Goal: Task Accomplishment & Management: Manage account settings

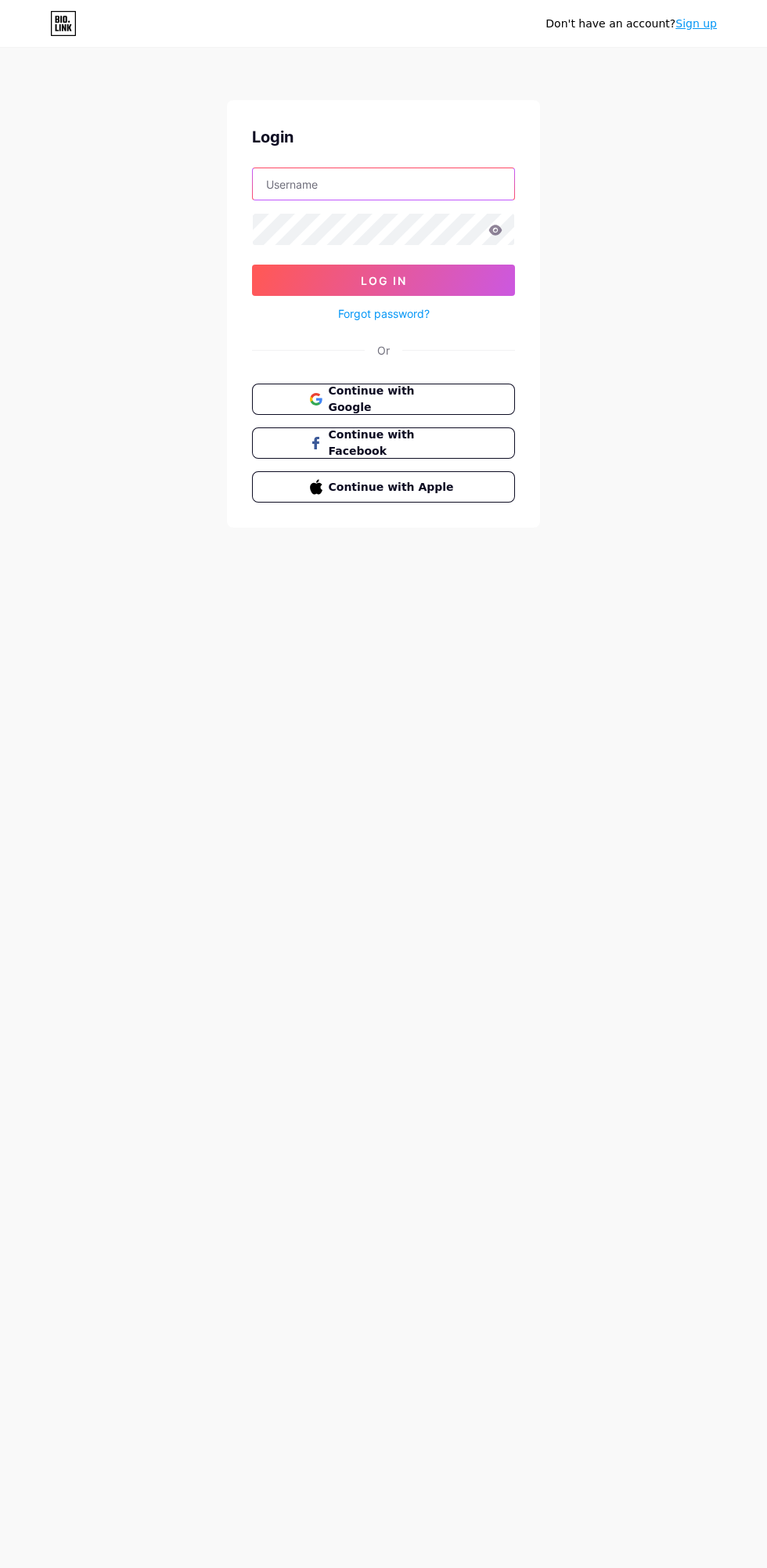
click at [407, 180] on input "text" at bounding box center [384, 184] width 262 height 32
type input "[EMAIL_ADDRESS][DOMAIN_NAME]"
click at [252, 265] on button "Log In" at bounding box center [383, 280] width 263 height 32
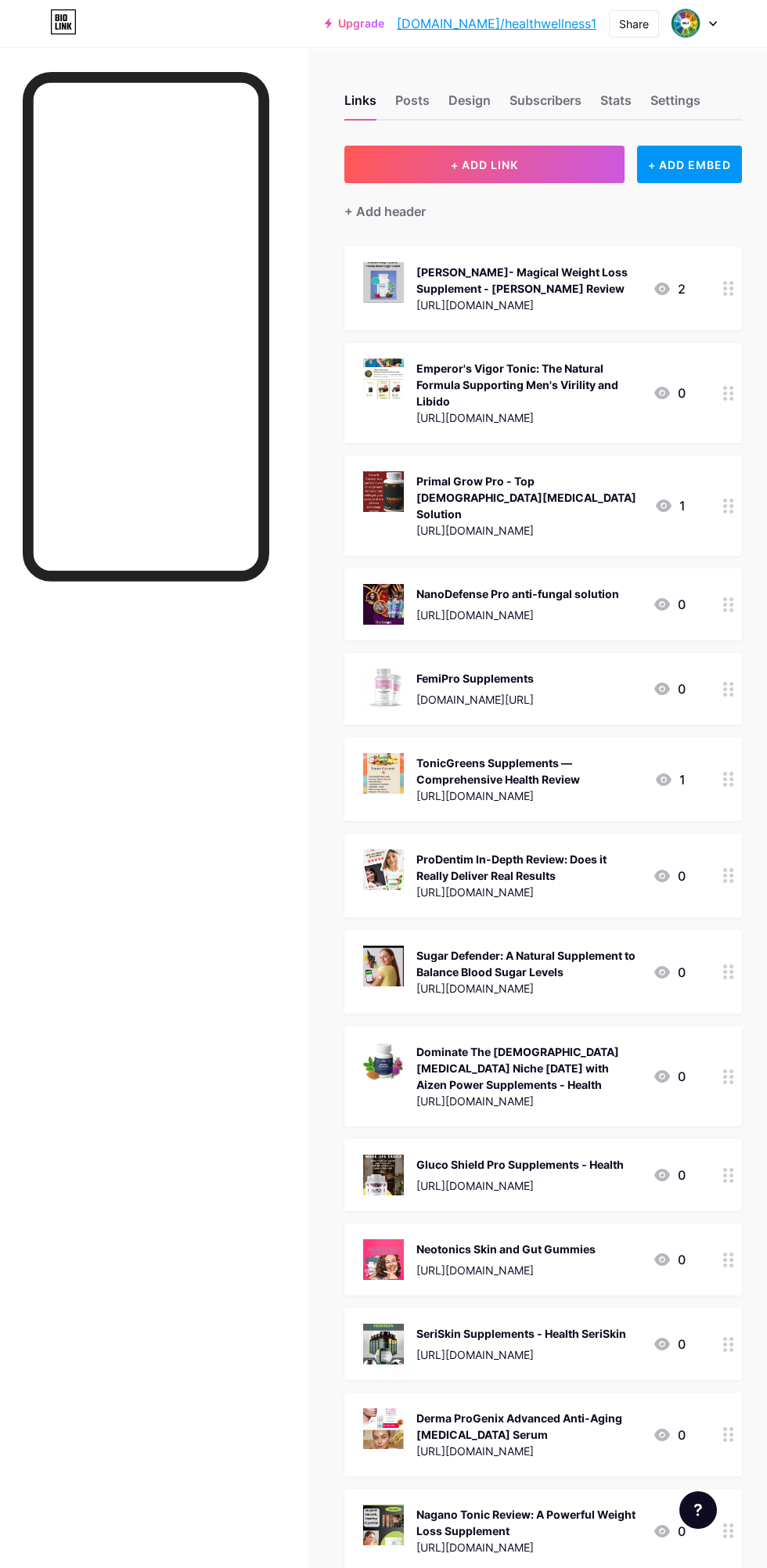
click at [531, 155] on button "+ ADD LINK" at bounding box center [484, 164] width 280 height 38
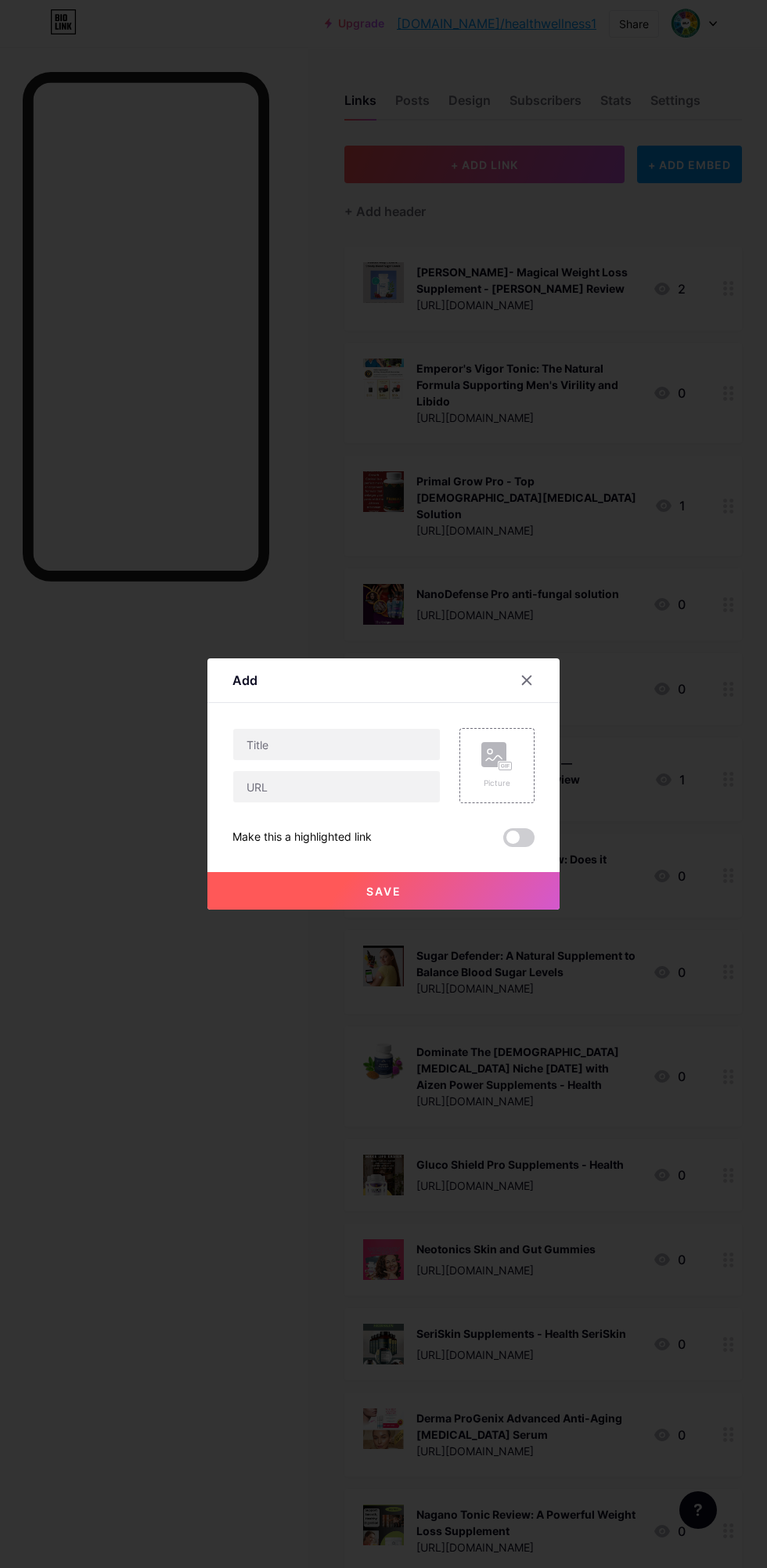
click at [472, 1070] on div at bounding box center [383, 784] width 767 height 1568
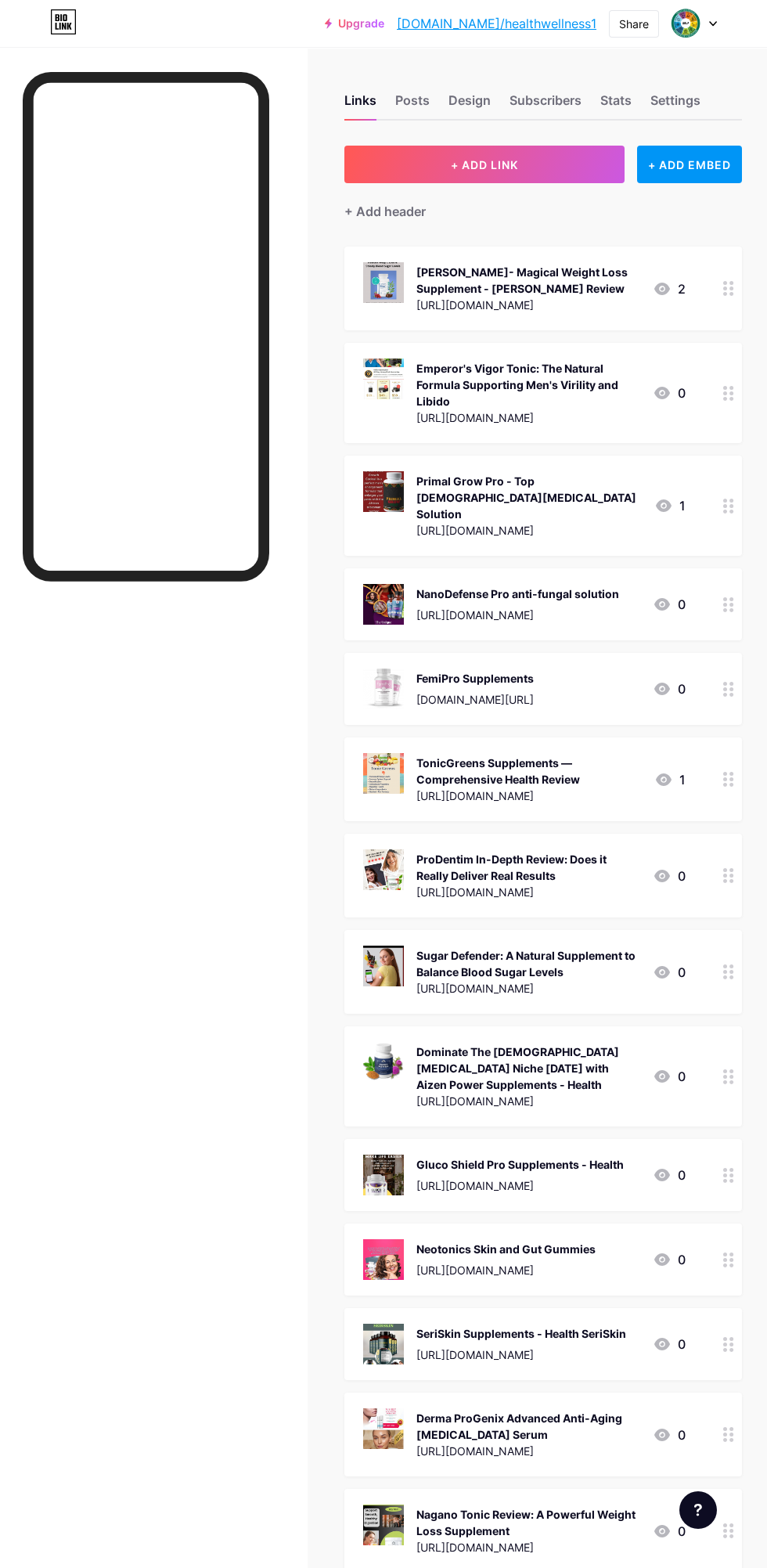
click at [359, 99] on div "Links" at bounding box center [360, 104] width 32 height 28
click at [184, 1041] on div at bounding box center [146, 843] width 246 height 1543
click at [622, 27] on div "Share" at bounding box center [633, 23] width 30 height 16
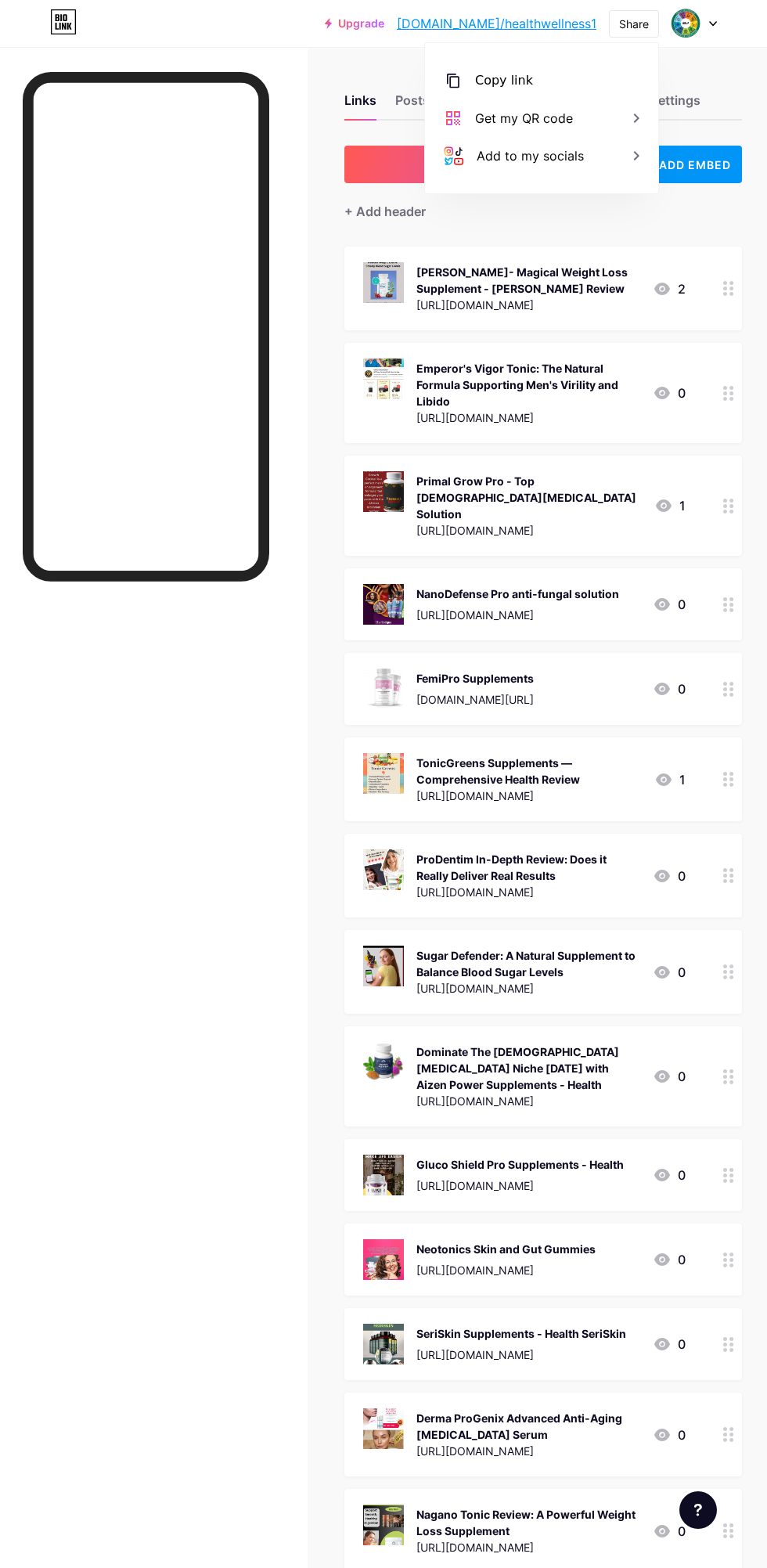
click at [575, 68] on div "Copy link" at bounding box center [542, 80] width 233 height 38
click at [563, 84] on div "Copy link" at bounding box center [542, 80] width 233 height 38
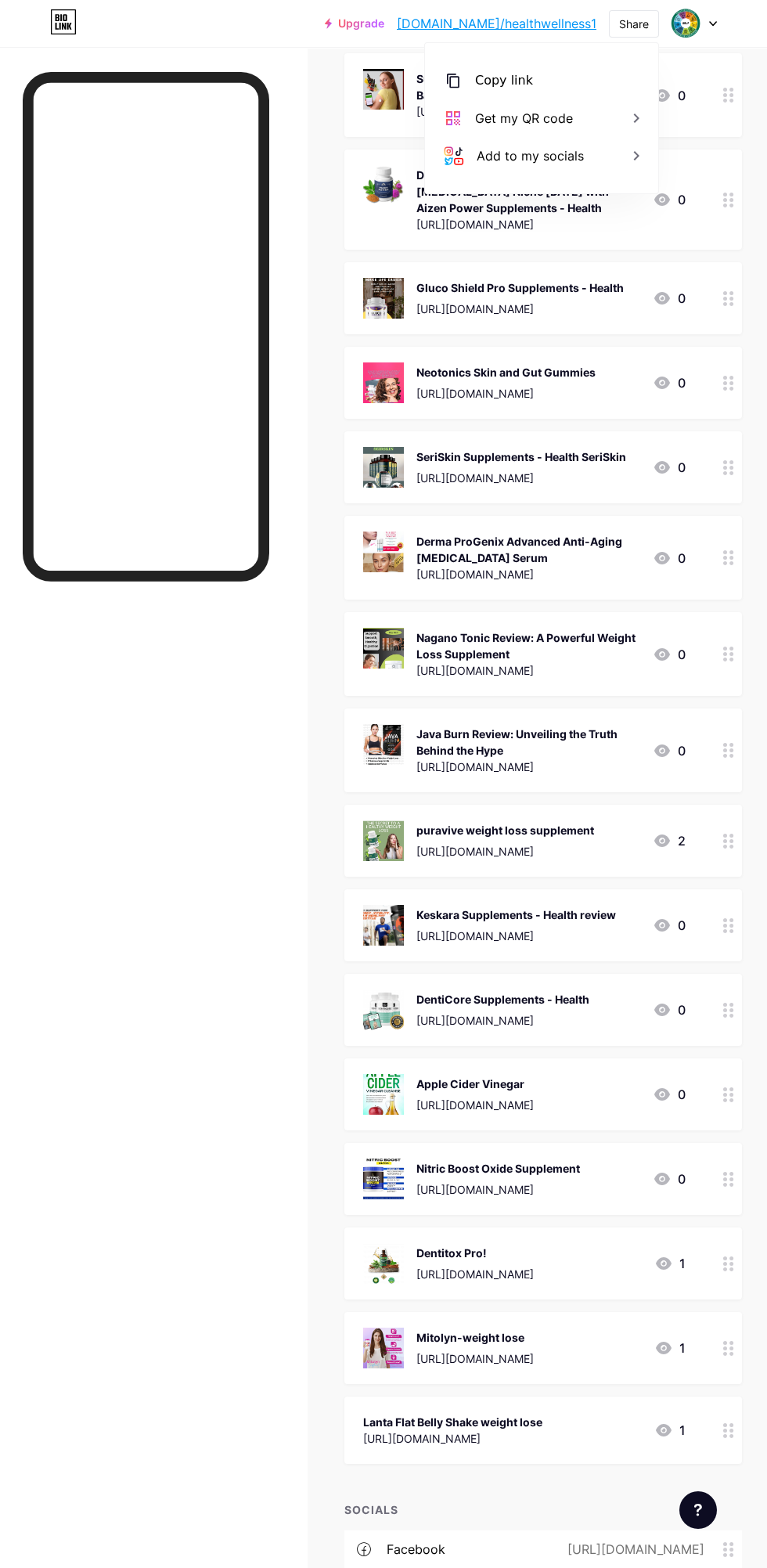
scroll to position [984, 0]
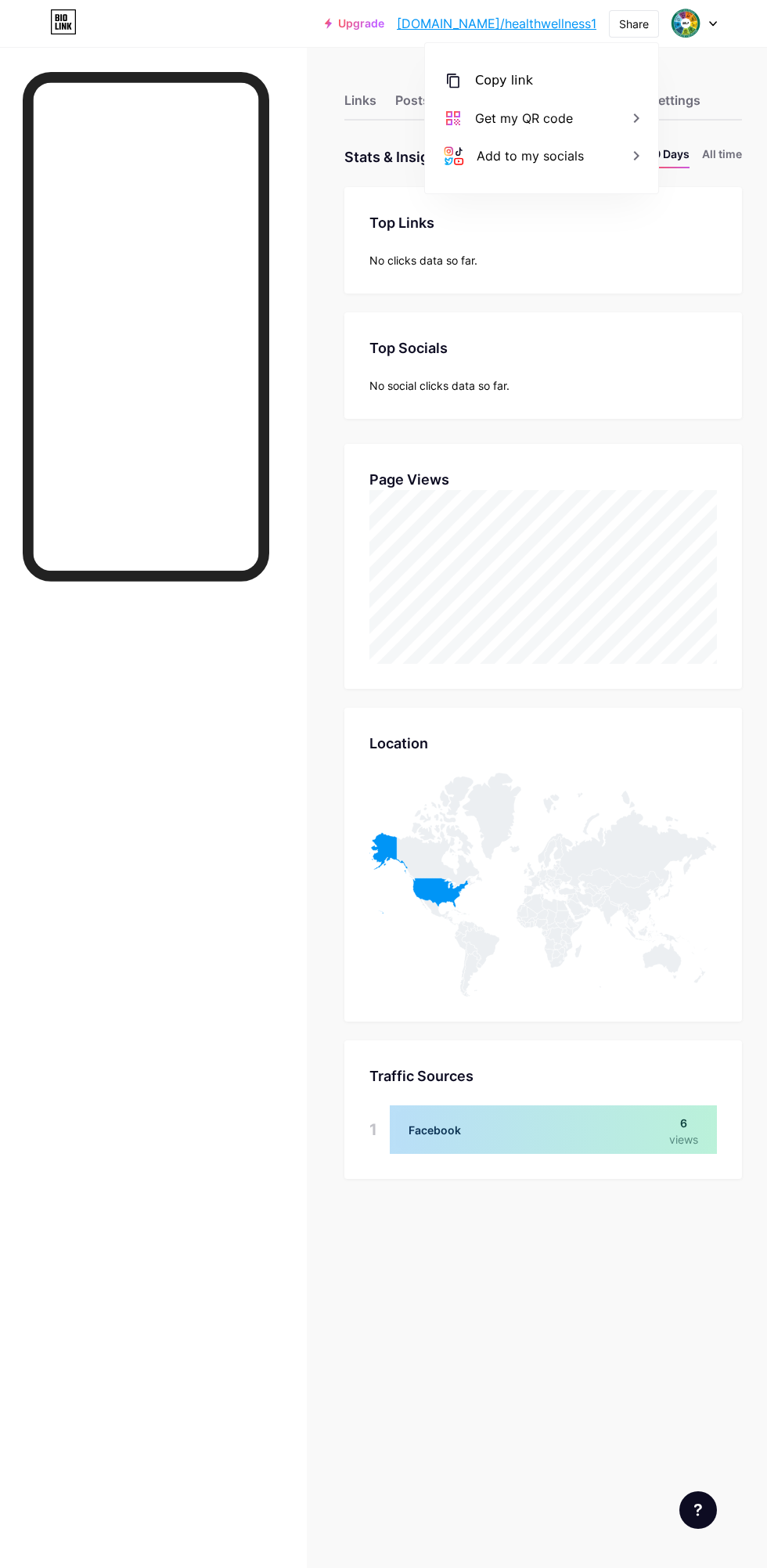
scroll to position [1568, 767]
click at [360, 98] on div "Links" at bounding box center [360, 104] width 32 height 28
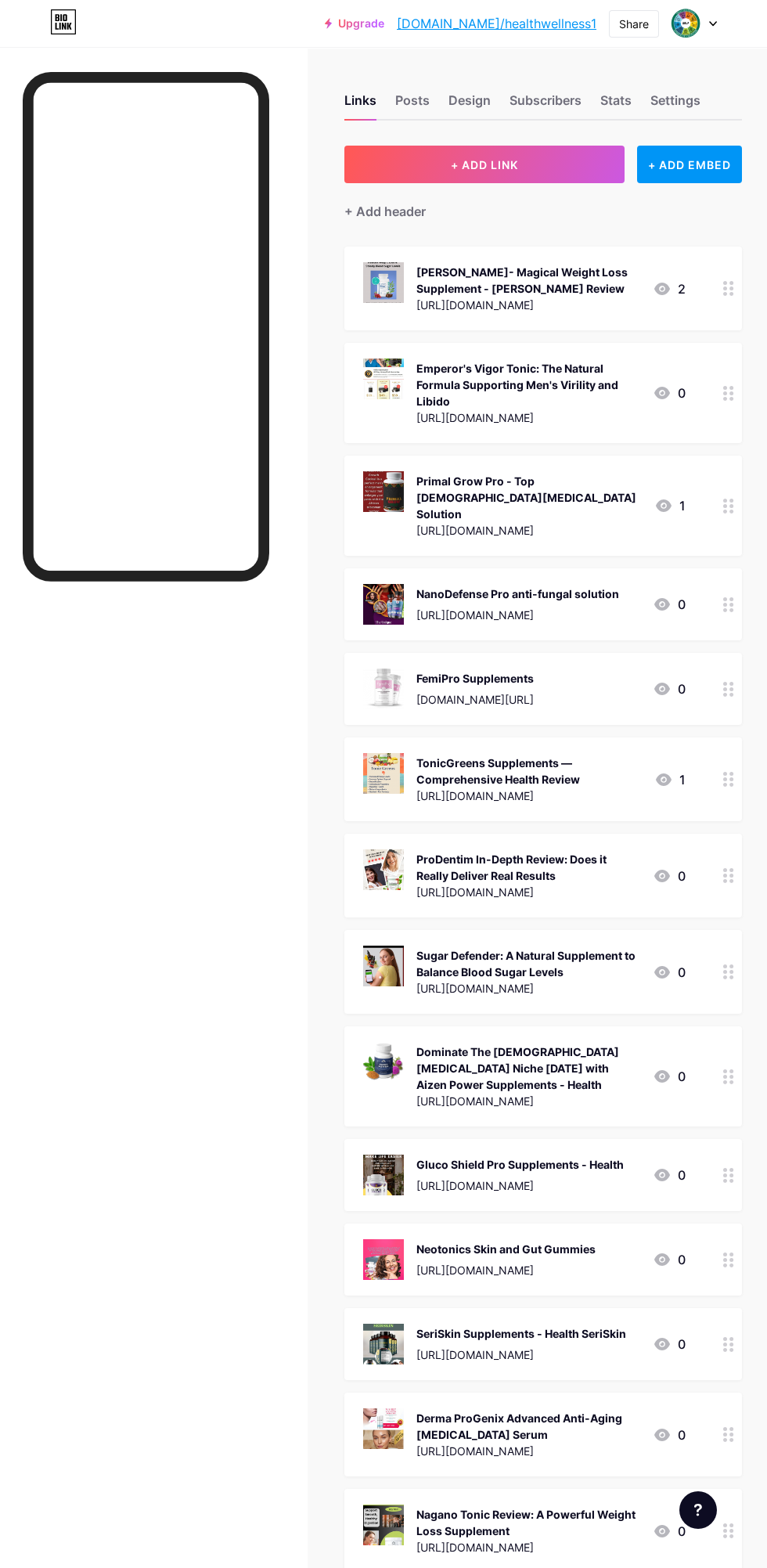
click at [641, 31] on div "Share" at bounding box center [633, 23] width 30 height 16
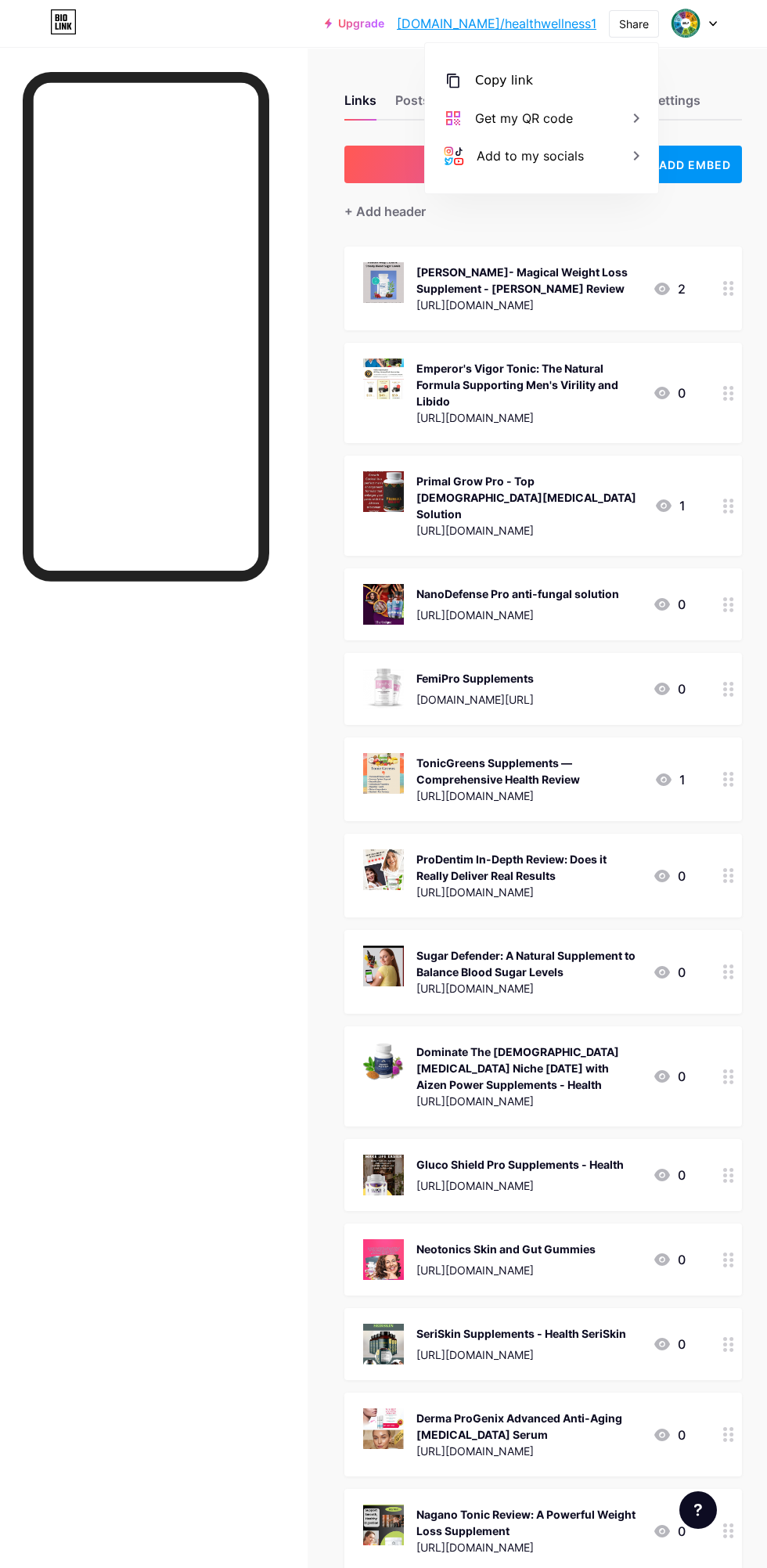
click at [575, 75] on div "Copy link" at bounding box center [542, 80] width 233 height 38
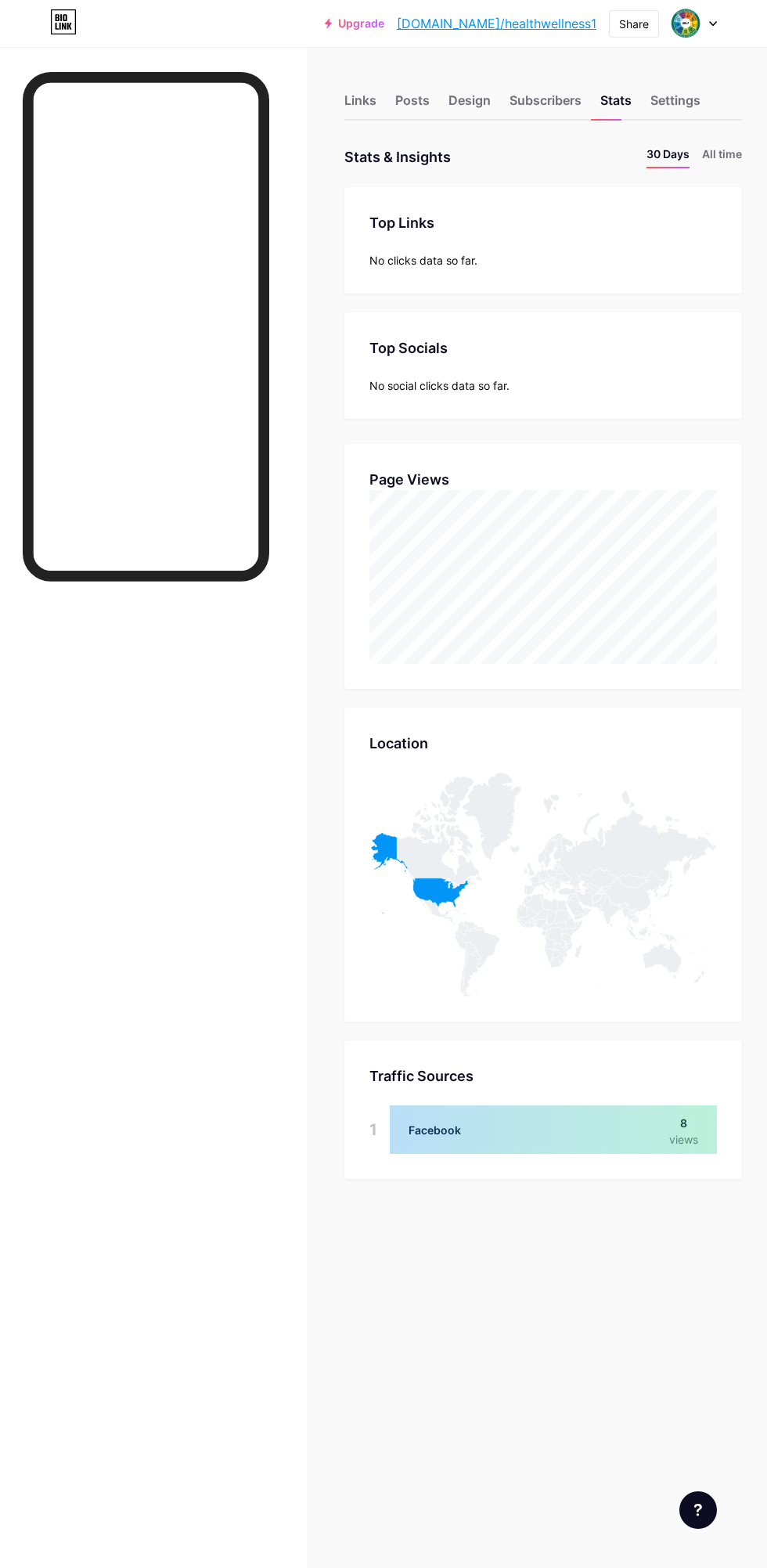
scroll to position [1568, 767]
click at [714, 164] on li "All time" at bounding box center [721, 157] width 39 height 23
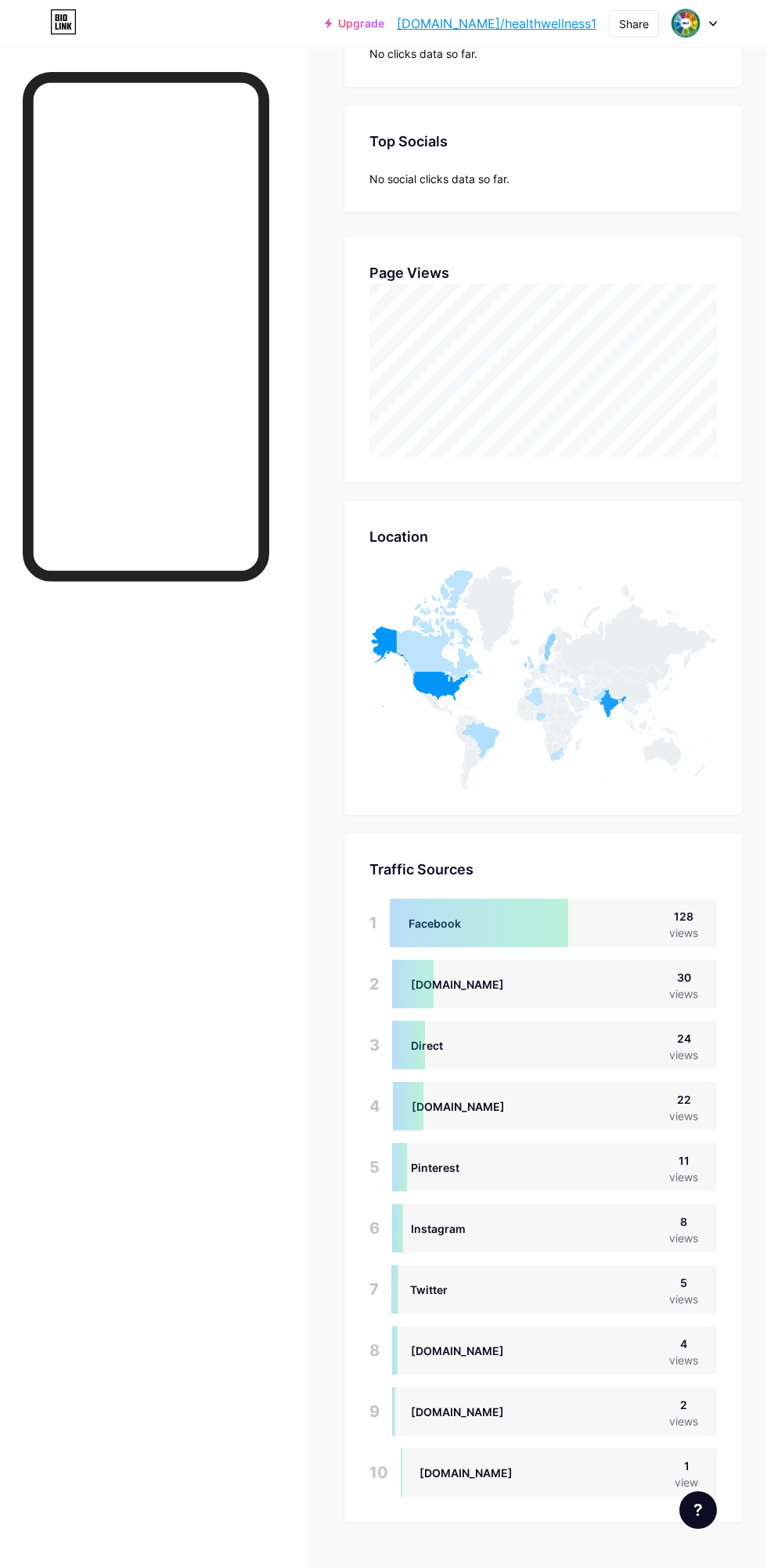
scroll to position [216, 0]
